Goal: Check status: Check status

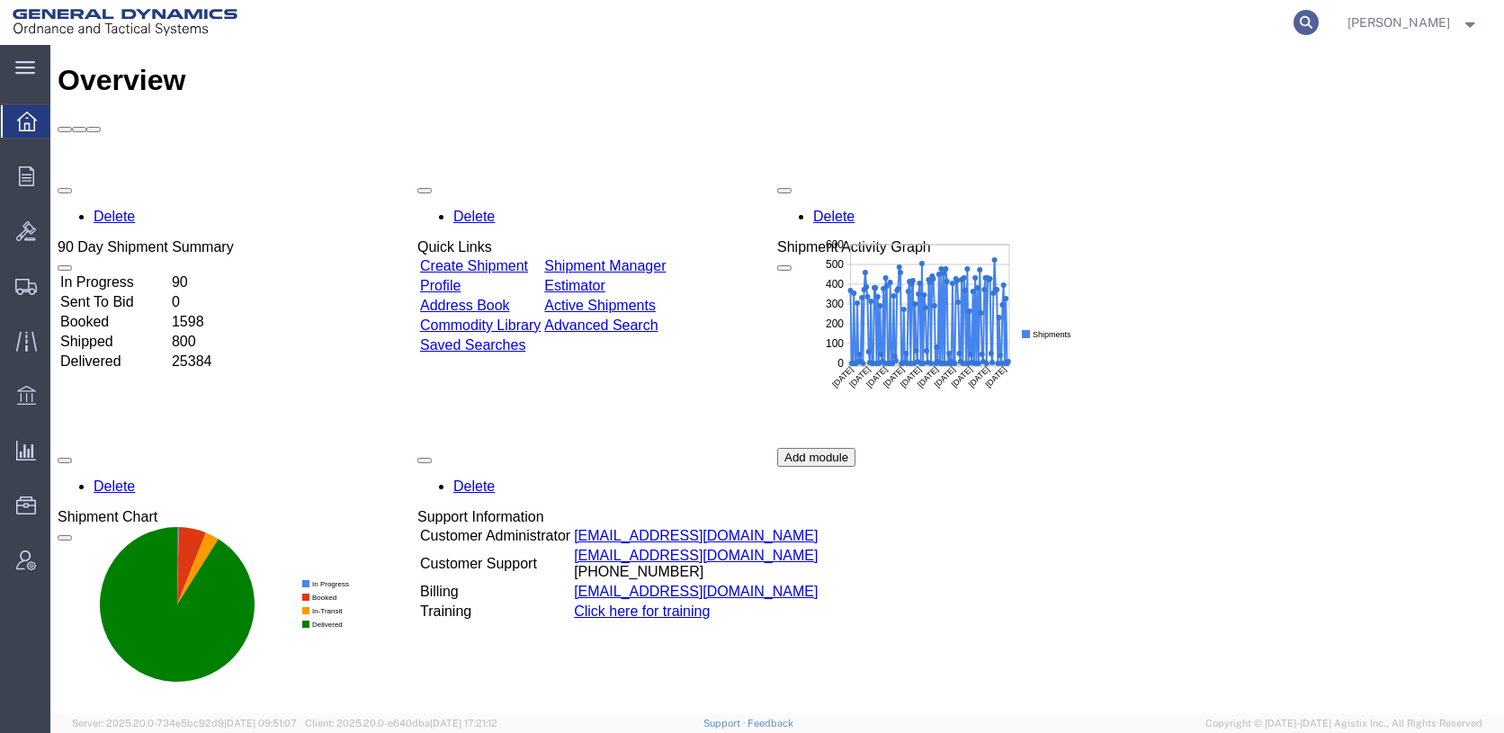
click at [1319, 20] on icon at bounding box center [1306, 22] width 25 height 25
type input "57048630"
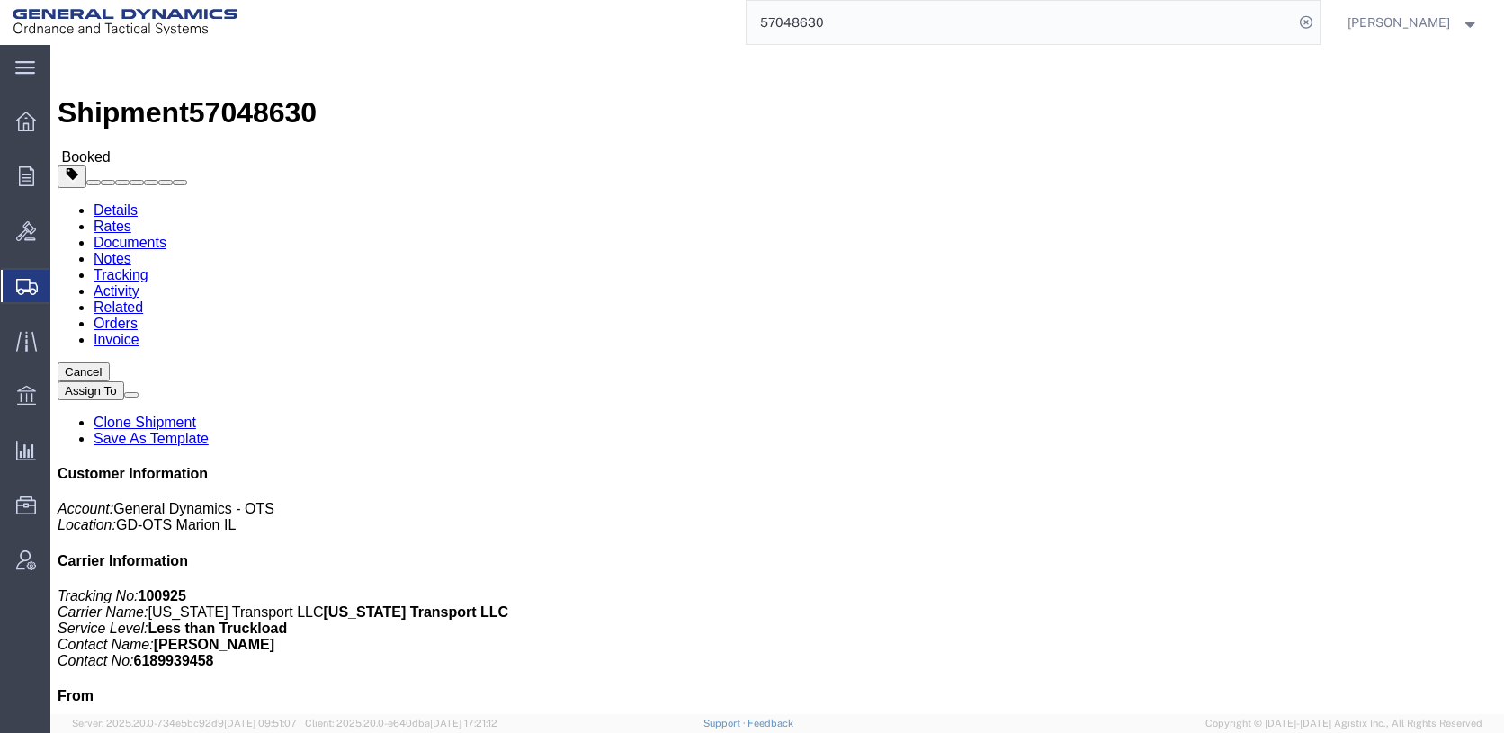
click link "Documents"
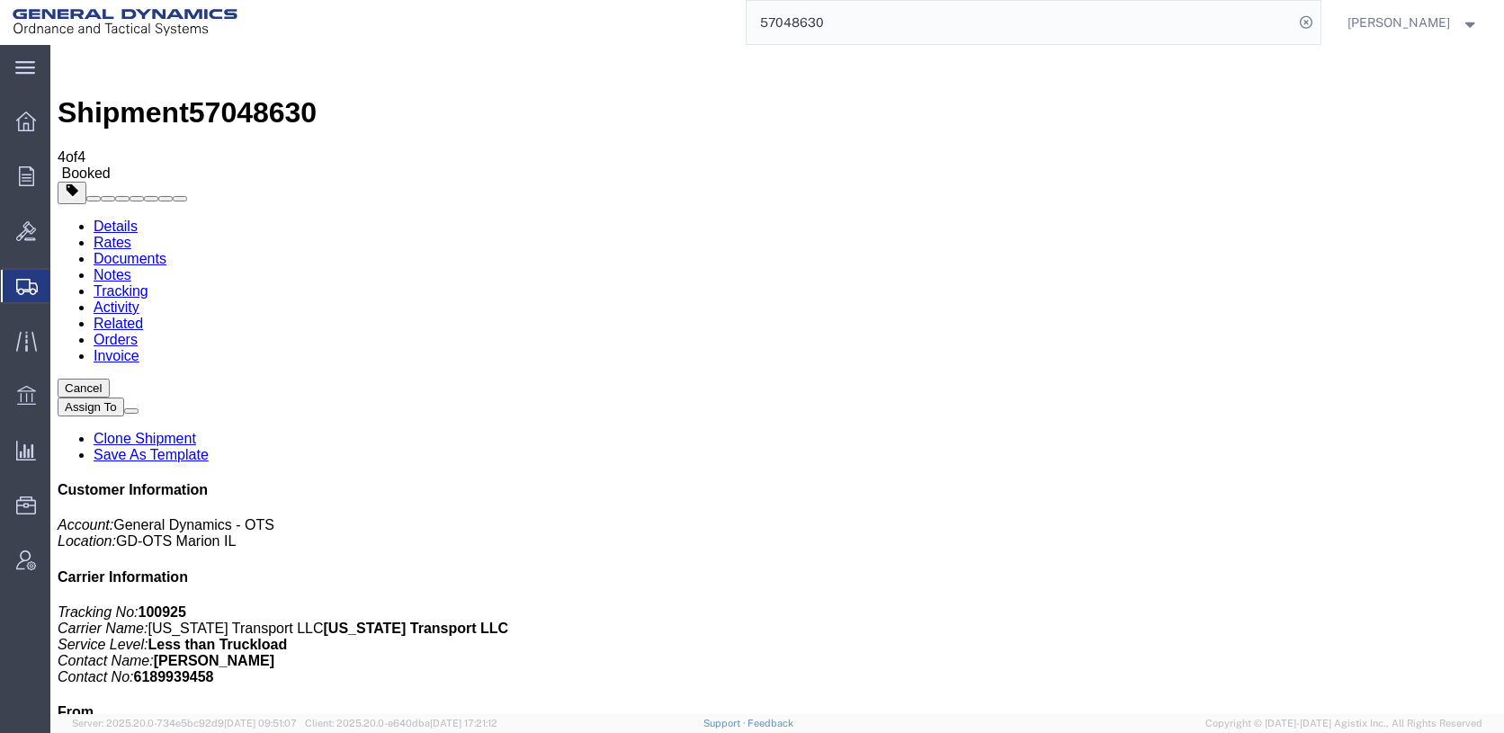
click at [122, 219] on link "Details" at bounding box center [116, 226] width 44 height 15
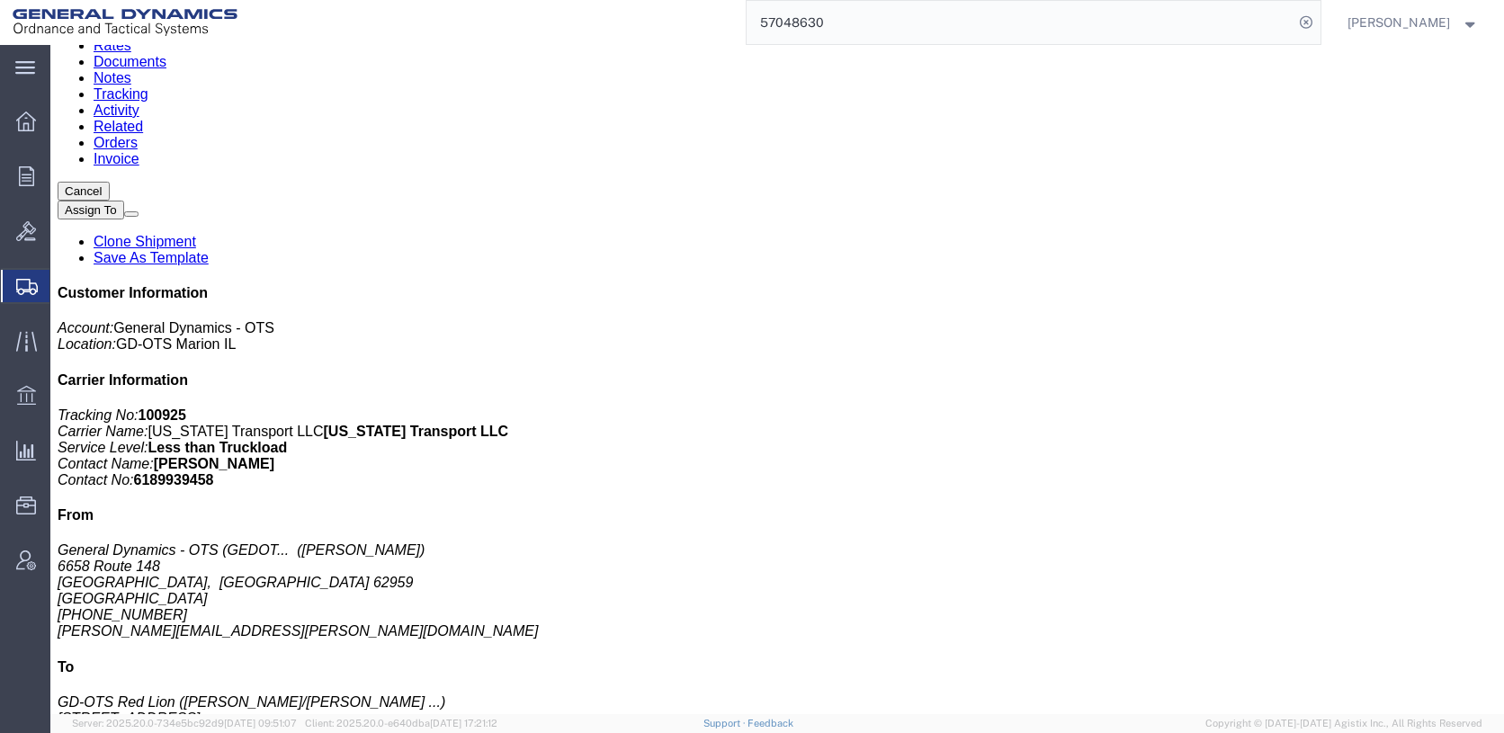
scroll to position [360, 0]
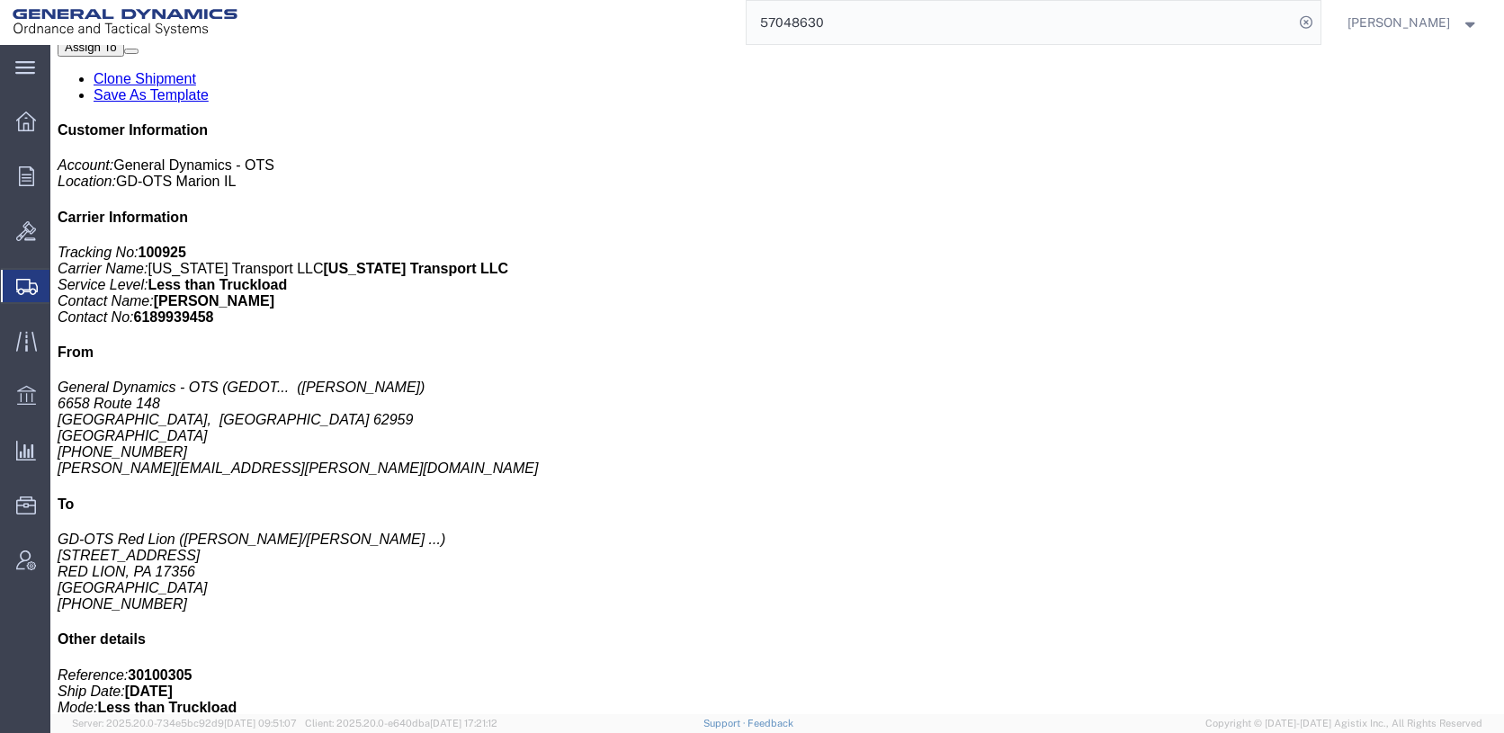
click span "button"
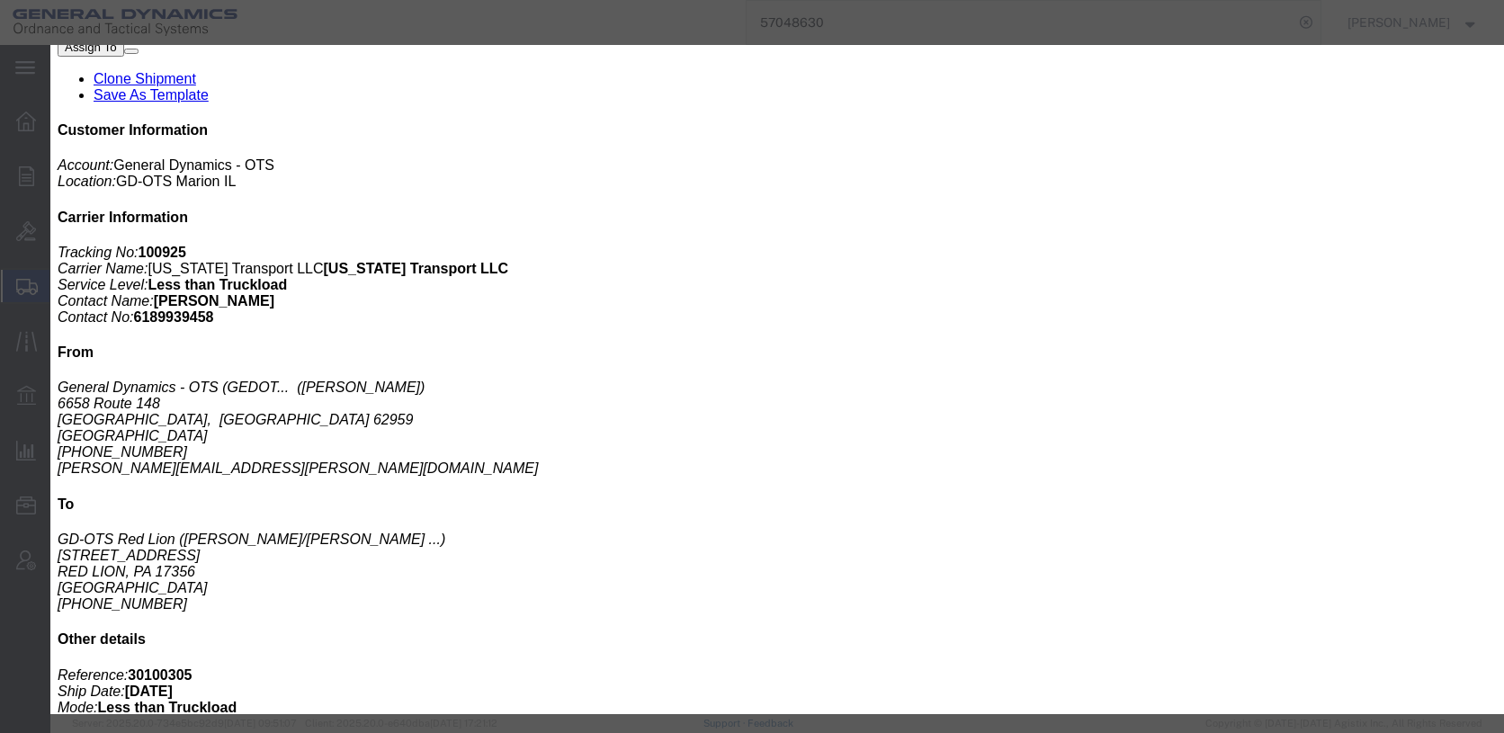
click textarea "SABOT ASSY, KE-W A1 16EA LOT: GDT24K202-001A"
type textarea "SABOT ASSY, KE-W A1 21EA LOT: GDT24K202-001A"
click button "Save & Close"
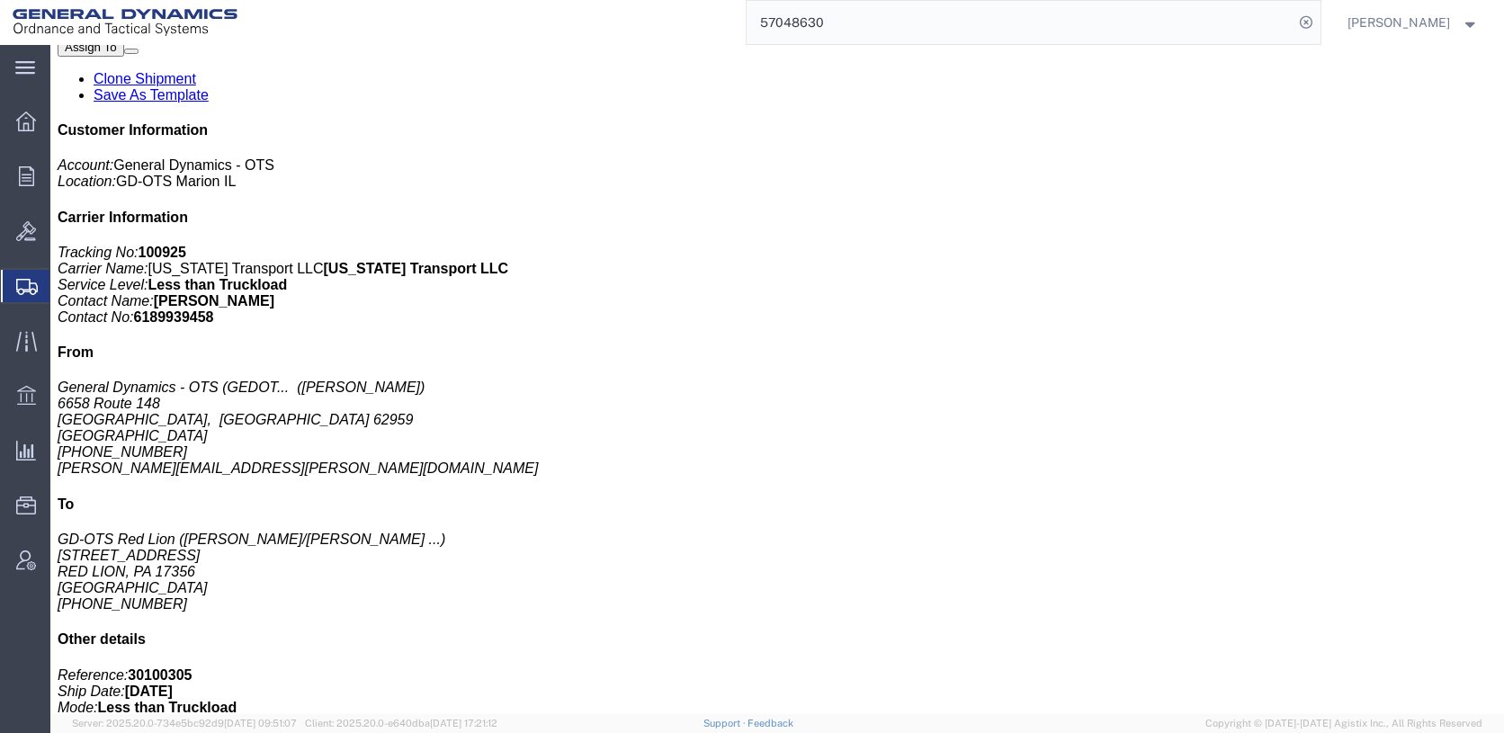
click link "Documents"
